Goal: Task Accomplishment & Management: Complete application form

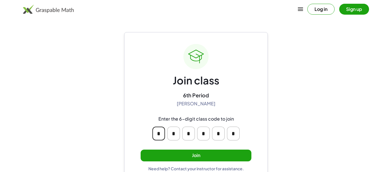
click at [160, 133] on input "*" at bounding box center [158, 133] width 13 height 14
type input "*"
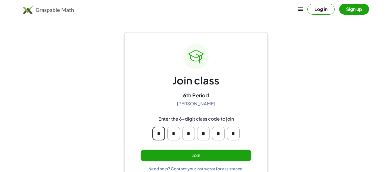
type input "*"
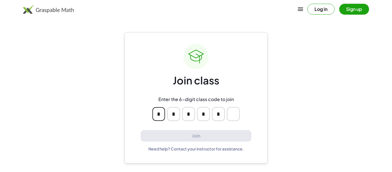
type input "*"
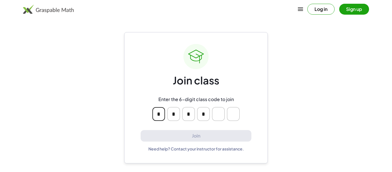
type input "*"
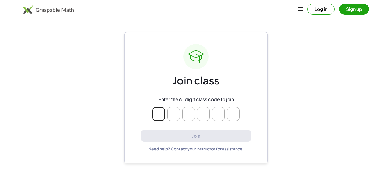
type input "*"
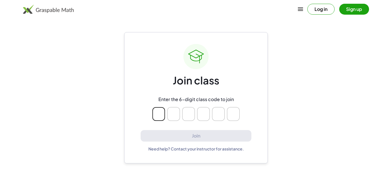
type input "*"
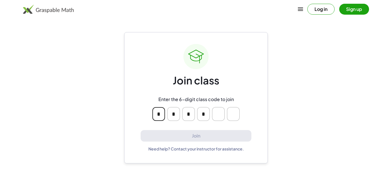
type input "*"
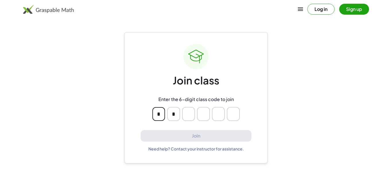
type input "*"
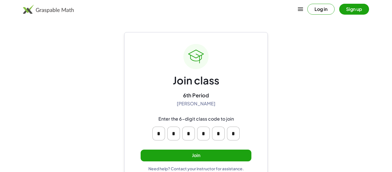
click at [237, 159] on button "Join" at bounding box center [196, 155] width 111 height 12
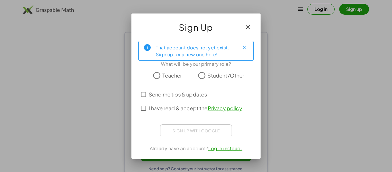
click at [233, 75] on span "Student/Other" at bounding box center [225, 75] width 37 height 8
click at [220, 130] on div "Sign up with Google Sign in with Google Sign in with Google. Opens in new tab" at bounding box center [196, 130] width 72 height 13
click at [198, 110] on span "I have read & accept the Privacy policy ." at bounding box center [196, 108] width 95 height 8
